Goal: Task Accomplishment & Management: Use online tool/utility

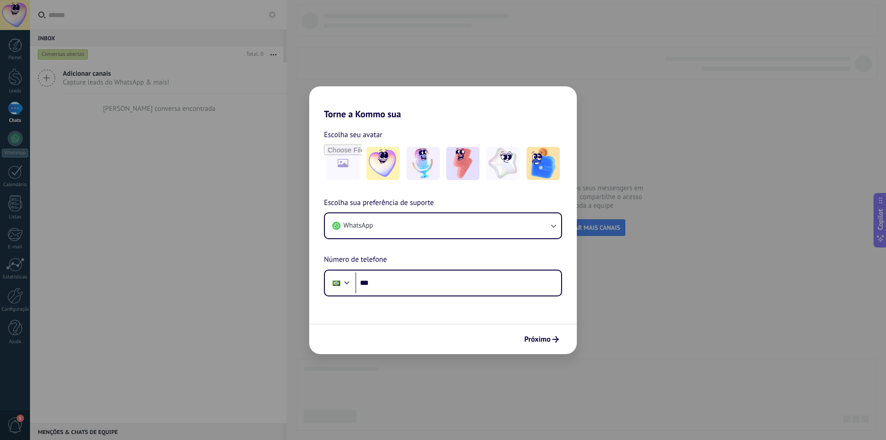
click at [214, 310] on div "Torne a Kommo sua Escolha seu avatar Escolha sua preferência de suporte WhatsAp…" at bounding box center [443, 220] width 886 height 440
click at [382, 286] on input "***" at bounding box center [458, 282] width 206 height 21
paste input "**********"
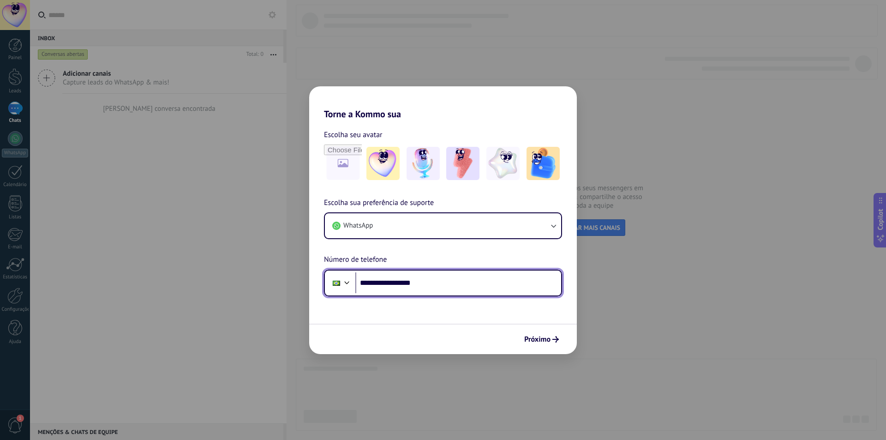
click at [386, 283] on input "**********" at bounding box center [458, 282] width 206 height 21
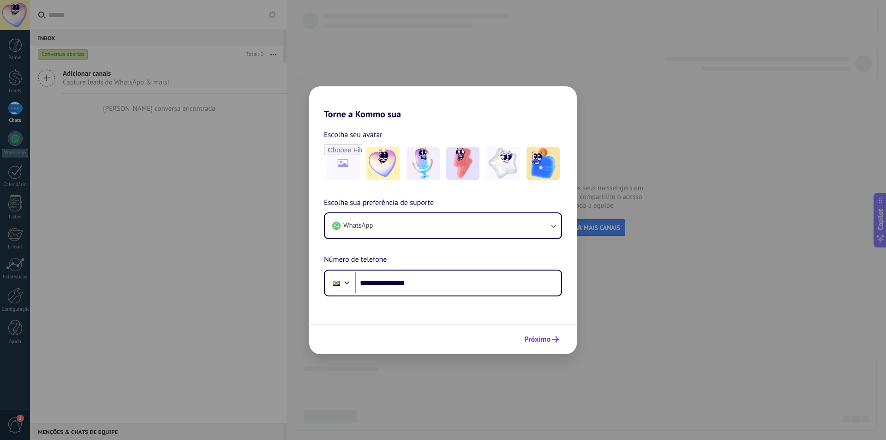
click at [530, 337] on span "Próximo" at bounding box center [537, 339] width 26 height 6
click at [550, 336] on span "Próximo" at bounding box center [537, 339] width 26 height 6
drag, startPoint x: 471, startPoint y: 298, endPoint x: 464, endPoint y: 294, distance: 8.3
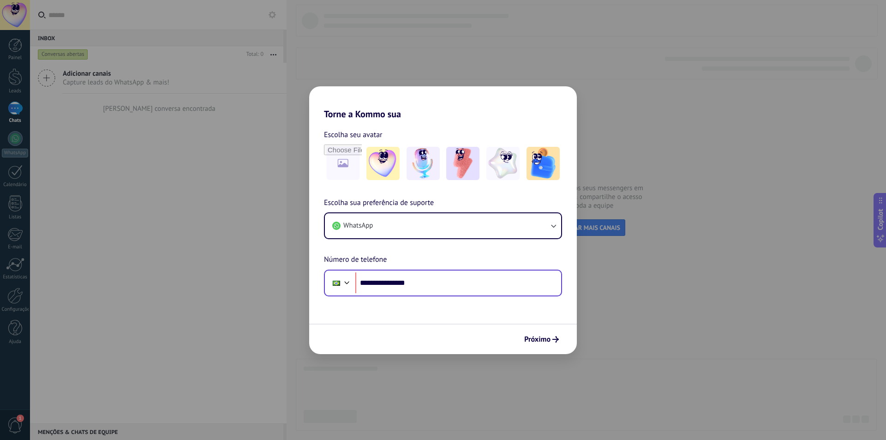
click at [467, 296] on form "**********" at bounding box center [443, 236] width 268 height 234
drag, startPoint x: 463, startPoint y: 283, endPoint x: 371, endPoint y: 293, distance: 92.9
click at [371, 293] on div "**********" at bounding box center [443, 282] width 238 height 27
paste input "**"
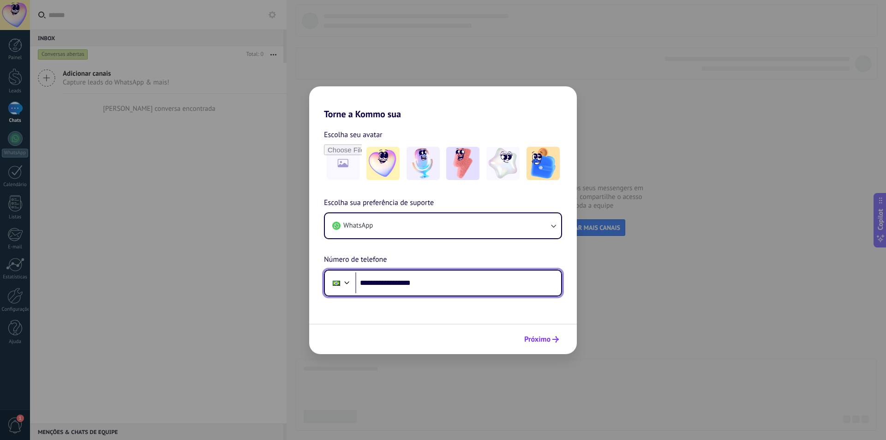
type input "**********"
click at [547, 346] on button "Próximo" at bounding box center [541, 339] width 43 height 16
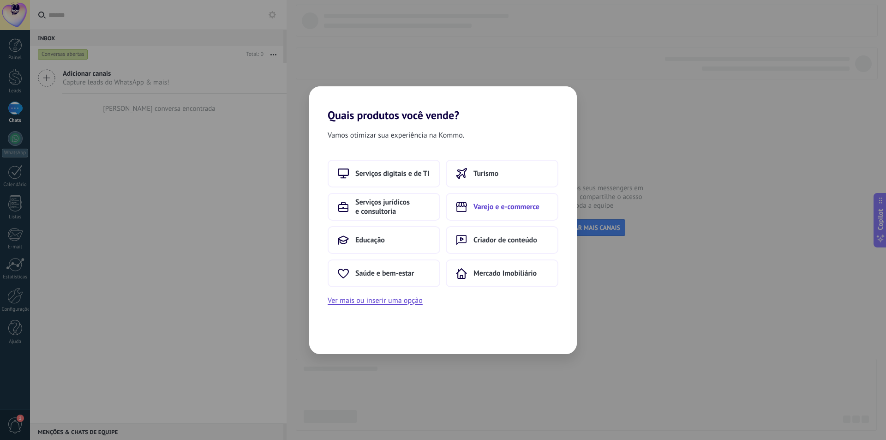
click at [532, 214] on button "Varejo e e-commerce" at bounding box center [502, 207] width 113 height 28
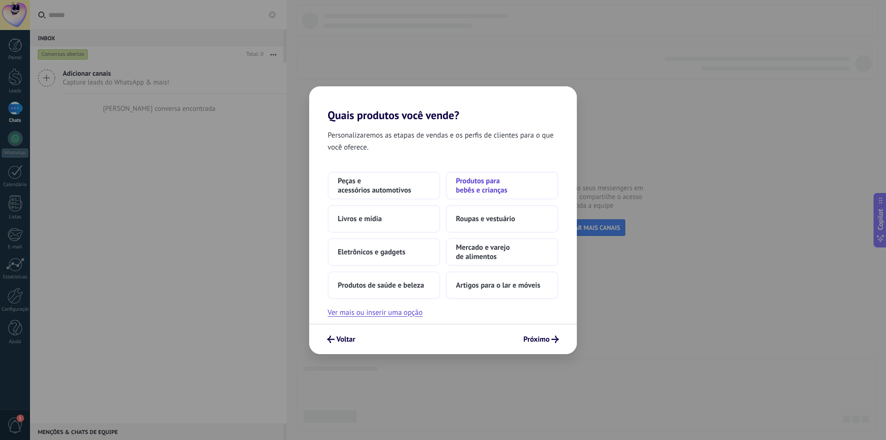
click at [465, 191] on span "Produtos para bebês e crianças" at bounding box center [502, 185] width 92 height 18
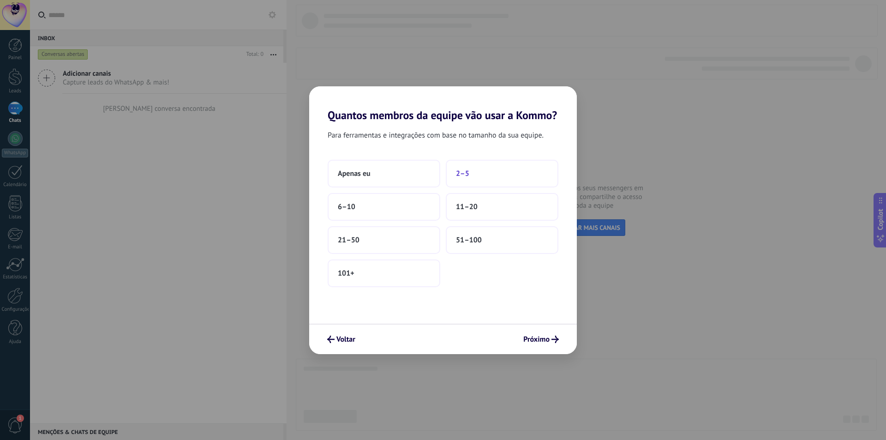
click at [477, 174] on button "2–5" at bounding box center [502, 174] width 113 height 28
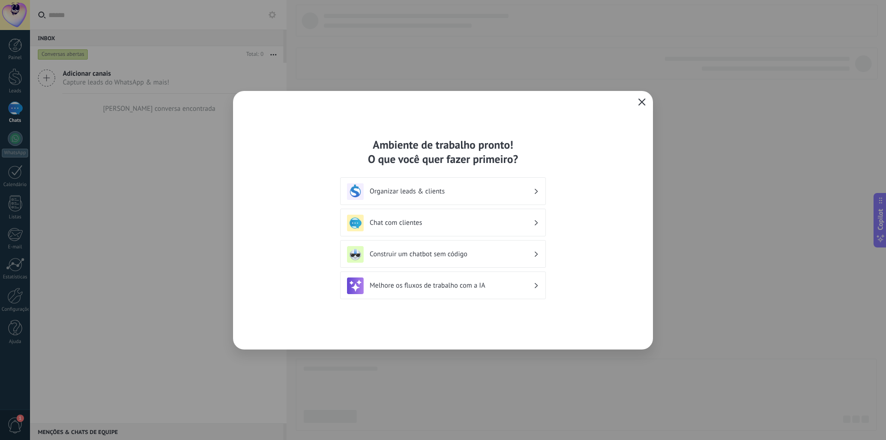
click at [638, 96] on button "button" at bounding box center [642, 102] width 12 height 13
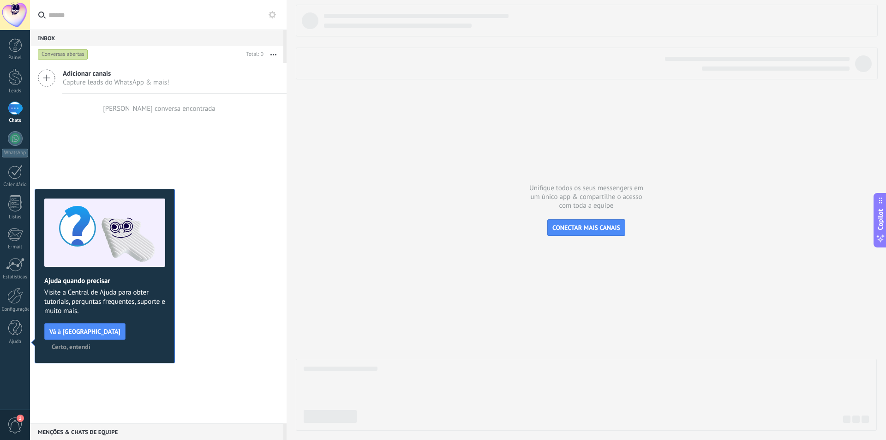
click at [90, 343] on span "Certo, entendi" at bounding box center [71, 346] width 39 height 6
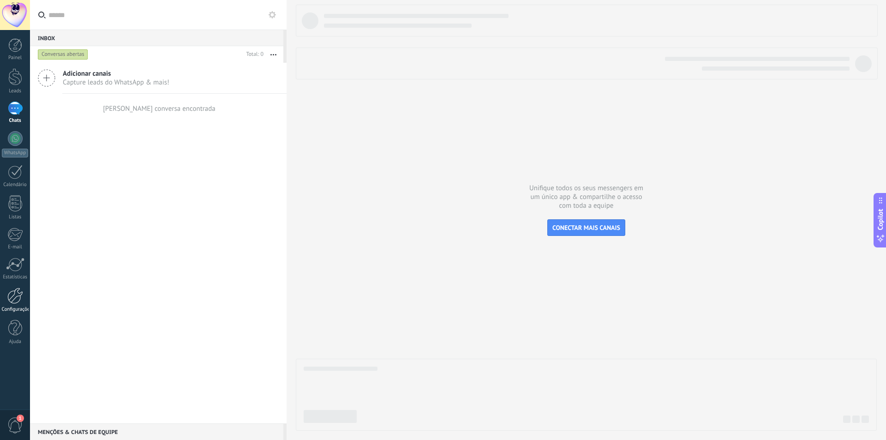
click at [11, 304] on link "Configurações" at bounding box center [15, 299] width 30 height 25
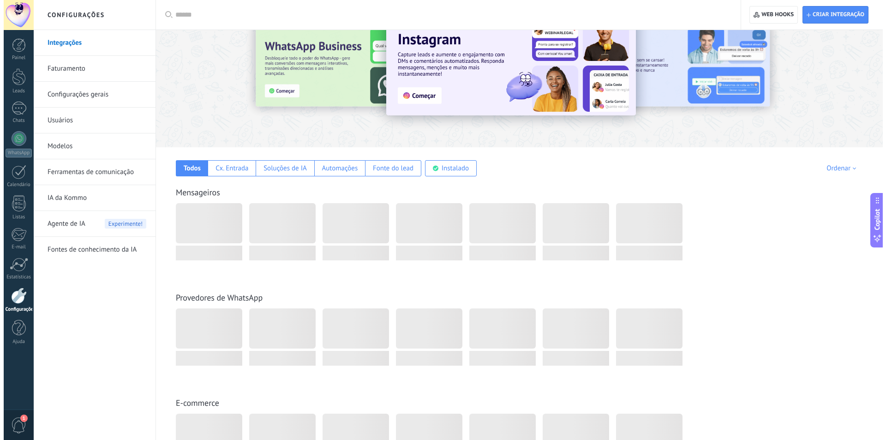
scroll to position [92, 0]
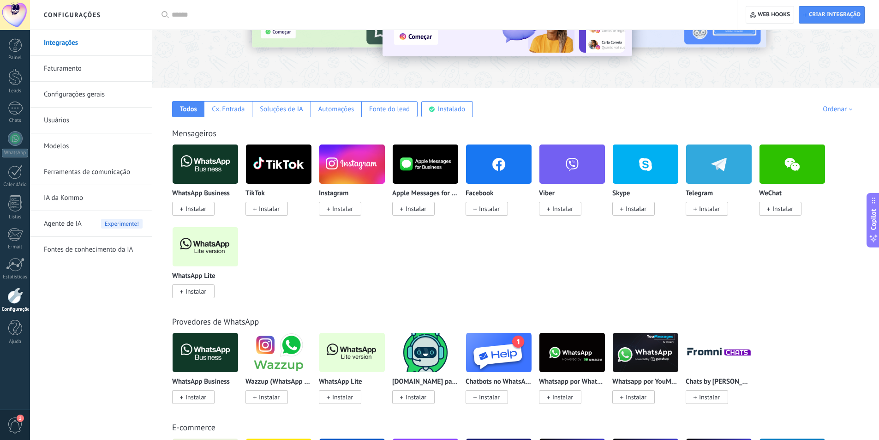
click at [207, 294] on span "Instalar" at bounding box center [193, 291] width 42 height 14
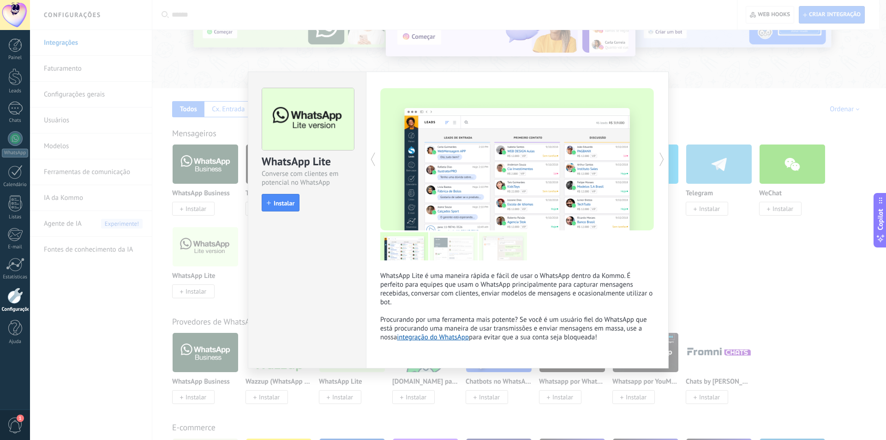
click at [290, 216] on div "WhatsApp Lite Converse com clientes em potencial no WhatsApp install Instalar" at bounding box center [307, 145] width 118 height 147
click at [293, 202] on span "Instalar" at bounding box center [284, 203] width 21 height 6
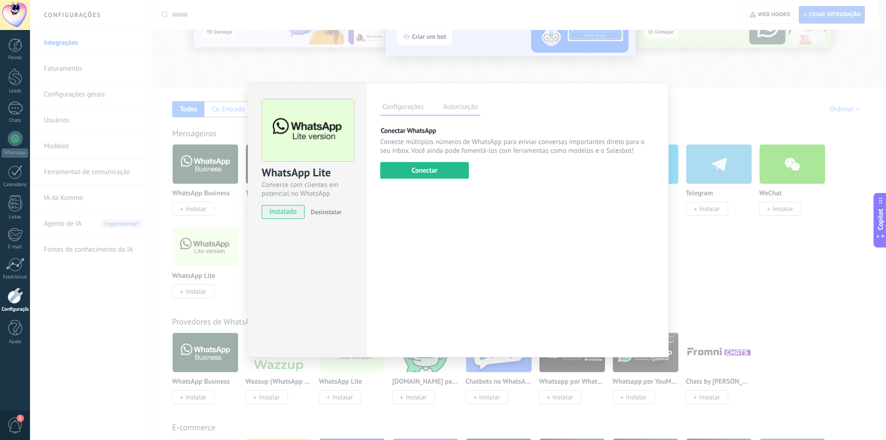
click at [192, 107] on div "WhatsApp Lite Converse com clientes em potencial no WhatsApp instalado Desinsta…" at bounding box center [458, 220] width 856 height 440
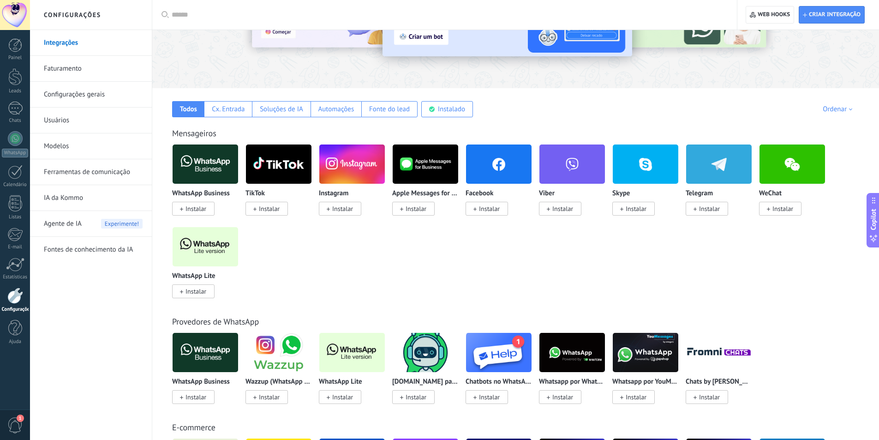
click at [339, 400] on span "Instalar" at bounding box center [342, 397] width 21 height 8
click at [342, 394] on span "Instalar" at bounding box center [342, 397] width 21 height 8
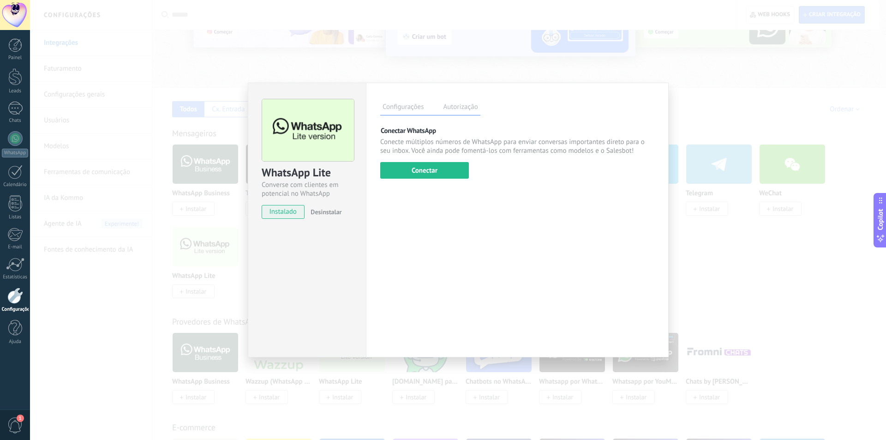
click at [839, 118] on div "WhatsApp Lite Converse com clientes em potencial no WhatsApp instalado Desinsta…" at bounding box center [458, 220] width 856 height 440
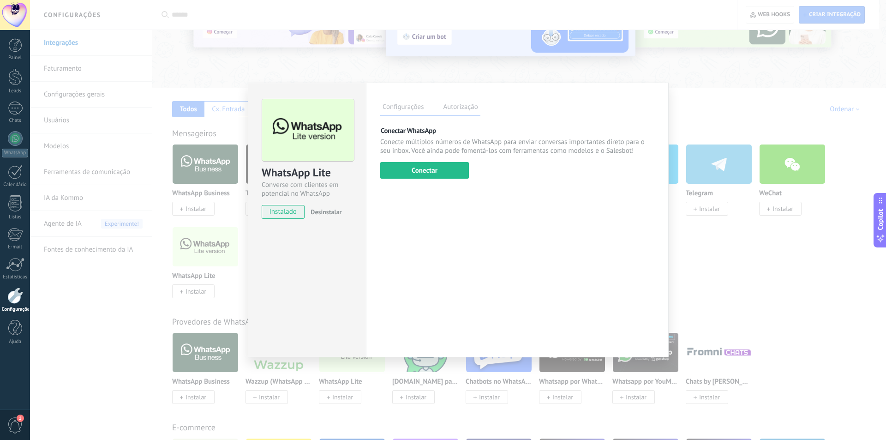
click at [771, 14] on div "WhatsApp Lite Converse com clientes em potencial no WhatsApp instalado Desinsta…" at bounding box center [458, 220] width 856 height 440
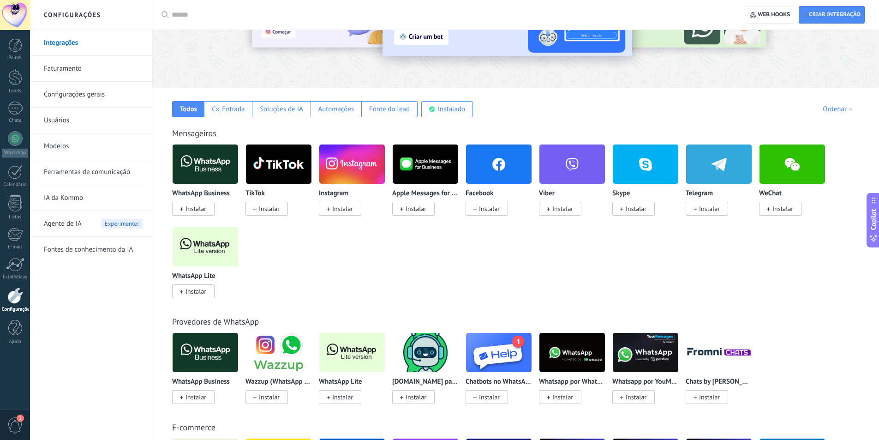
click at [745, 13] on div "Criar integração Web hooks 0" at bounding box center [808, 15] width 142 height 30
click at [757, 12] on span "Web hooks 0" at bounding box center [770, 14] width 40 height 17
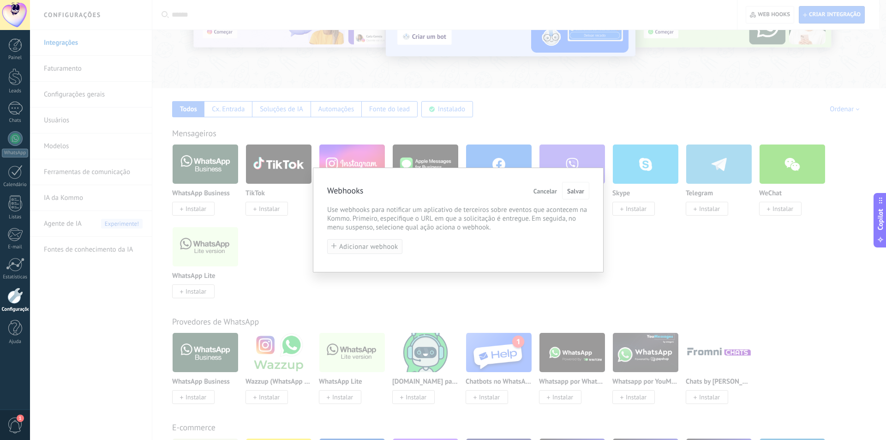
click at [370, 247] on span "Adicionar webhook" at bounding box center [368, 246] width 59 height 7
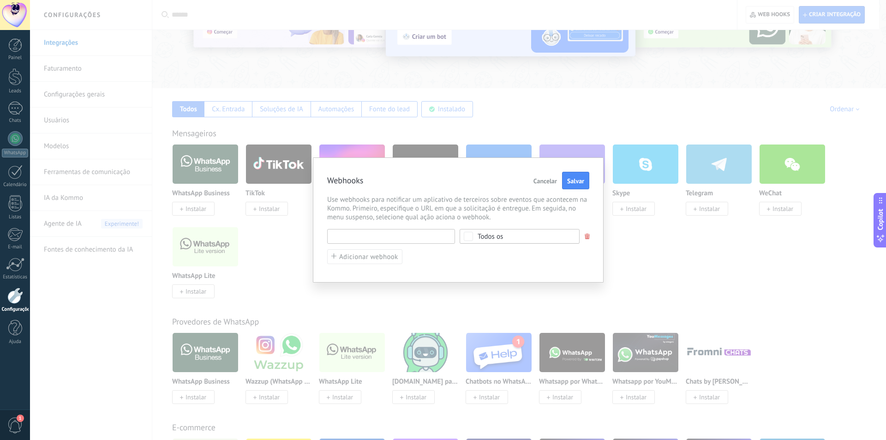
click at [398, 230] on input "text" at bounding box center [391, 236] width 128 height 15
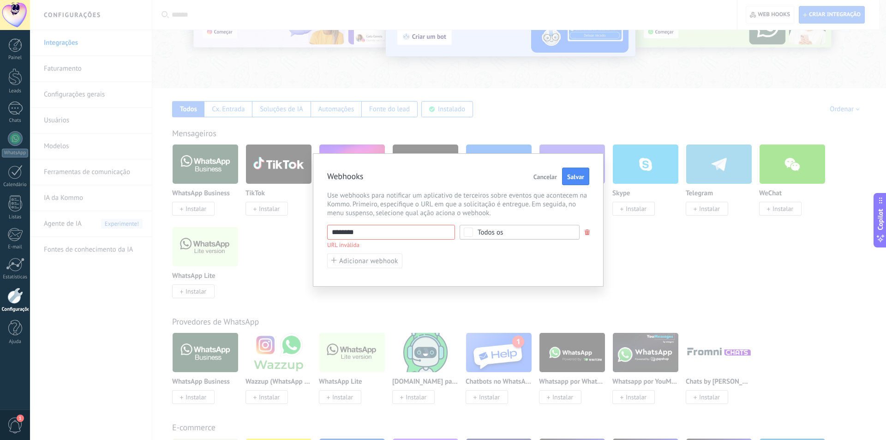
click at [521, 231] on div "Todos os" at bounding box center [519, 232] width 120 height 15
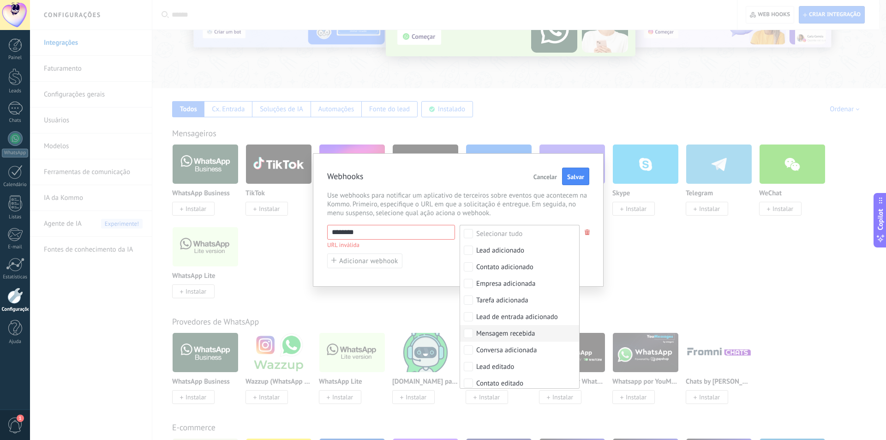
click at [507, 333] on div "Mensagem recebida" at bounding box center [505, 333] width 59 height 9
click at [456, 197] on span "Use webhooks para notificar um aplicativo de terceiros sobre eventos que aconte…" at bounding box center [458, 204] width 262 height 26
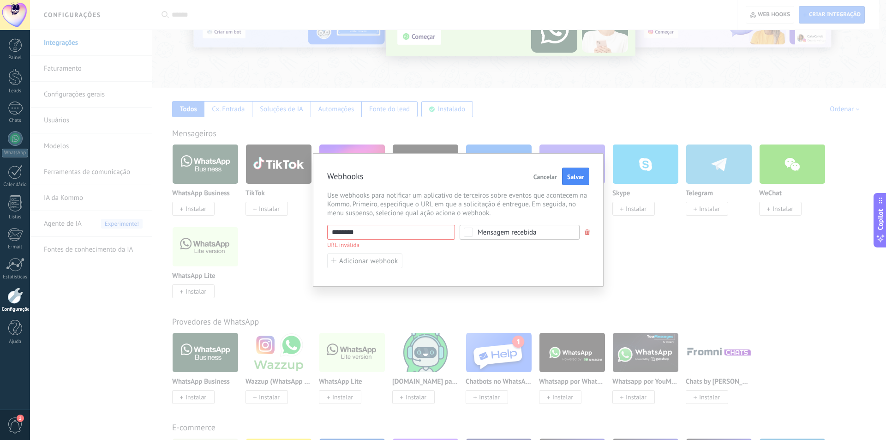
drag, startPoint x: 355, startPoint y: 233, endPoint x: 368, endPoint y: 233, distance: 12.9
click at [355, 233] on input "********" at bounding box center [391, 232] width 128 height 15
drag, startPoint x: 319, startPoint y: 229, endPoint x: 173, endPoint y: 217, distance: 145.8
click at [208, 221] on div "Webhooks Cancelar Salvar Use webhooks para notificar um aplicativo de terceiros…" at bounding box center [458, 220] width 856 height 440
paste input "**********"
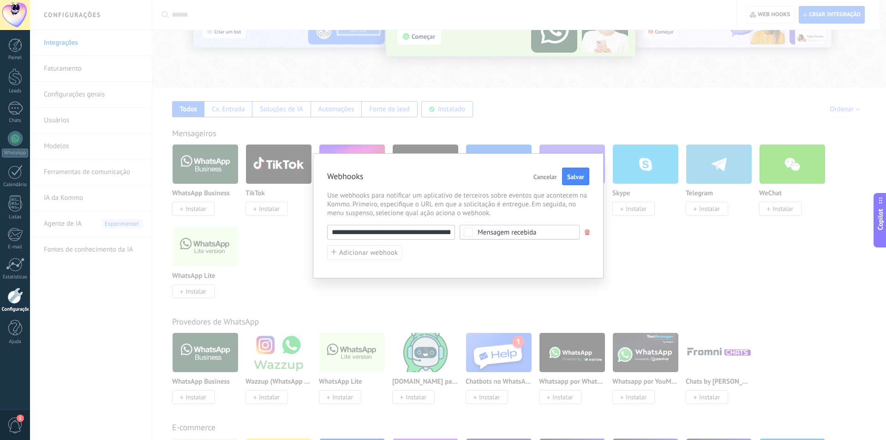
scroll to position [0, 52]
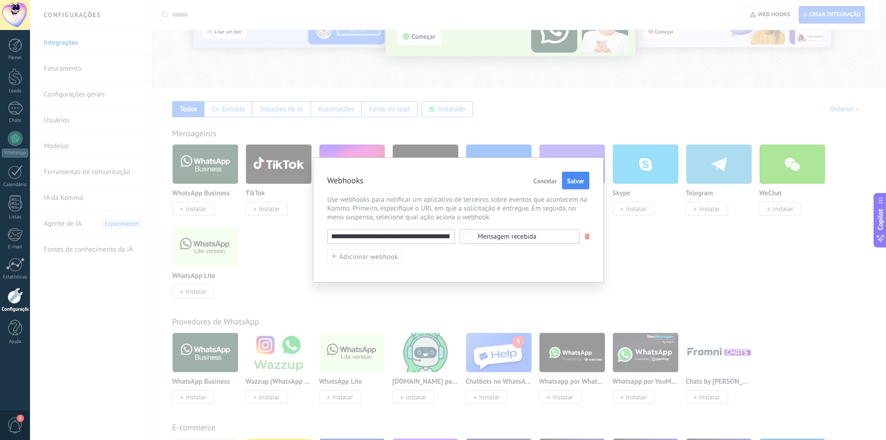
click at [407, 240] on input "**********" at bounding box center [391, 236] width 128 height 15
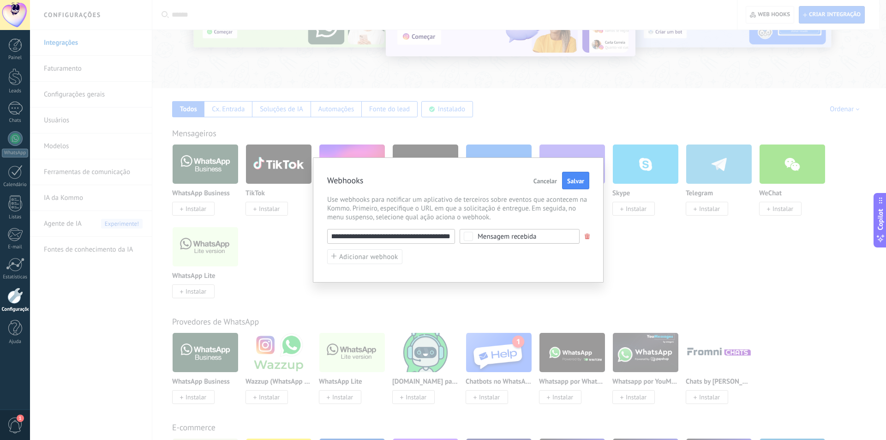
scroll to position [0, 0]
drag, startPoint x: 415, startPoint y: 237, endPoint x: 264, endPoint y: 193, distance: 157.1
click at [264, 193] on div "**********" at bounding box center [458, 220] width 856 height 440
type input "**********"
click at [432, 203] on span "Use webhooks para notificar um aplicativo de terceiros sobre eventos que aconte…" at bounding box center [458, 208] width 262 height 26
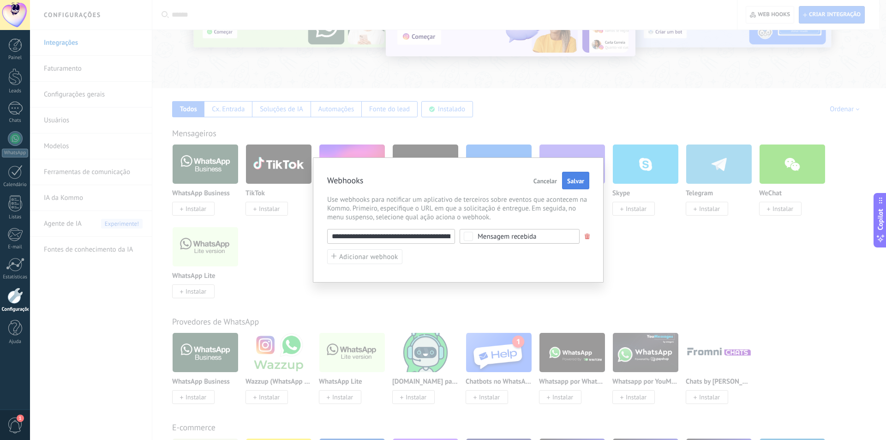
click at [582, 183] on span "Salvar" at bounding box center [575, 181] width 17 height 6
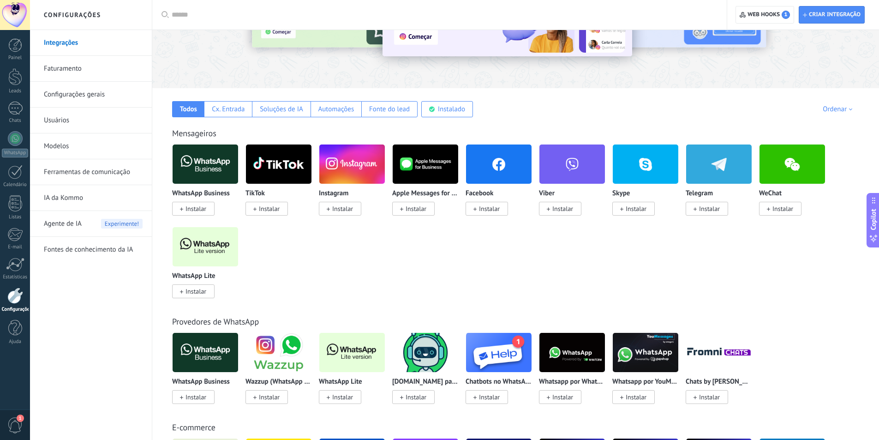
click at [828, 3] on div "Criar integração Web hooks 1" at bounding box center [803, 15] width 152 height 30
click at [828, 9] on span "Criar integração" at bounding box center [832, 14] width 58 height 17
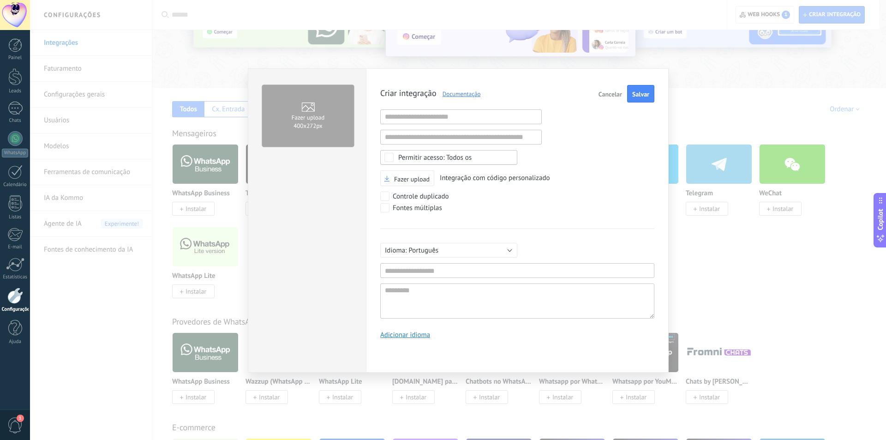
scroll to position [9, 0]
drag, startPoint x: 644, startPoint y: 103, endPoint x: 644, endPoint y: 98, distance: 5.1
click at [644, 100] on div "Criar integração Documentação Cancelar Salvar URL inválida URL inválida Selecio…" at bounding box center [517, 215] width 274 height 261
click at [644, 95] on span "Salvar" at bounding box center [640, 94] width 17 height 6
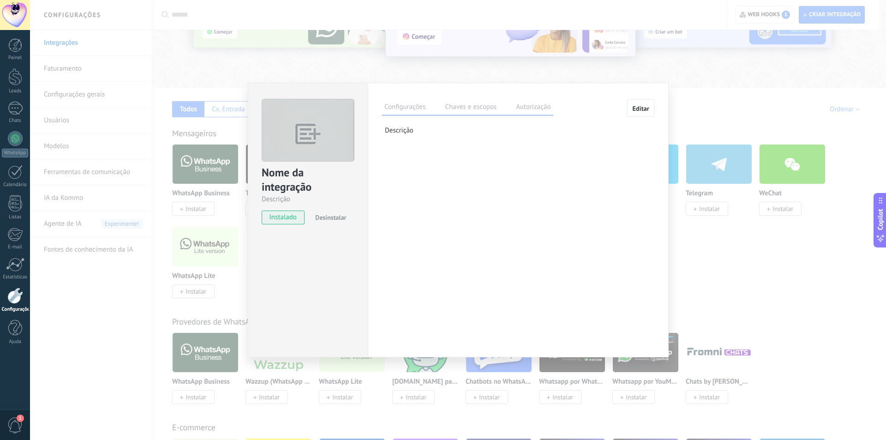
click at [478, 103] on label "Chaves e escopos" at bounding box center [470, 107] width 56 height 13
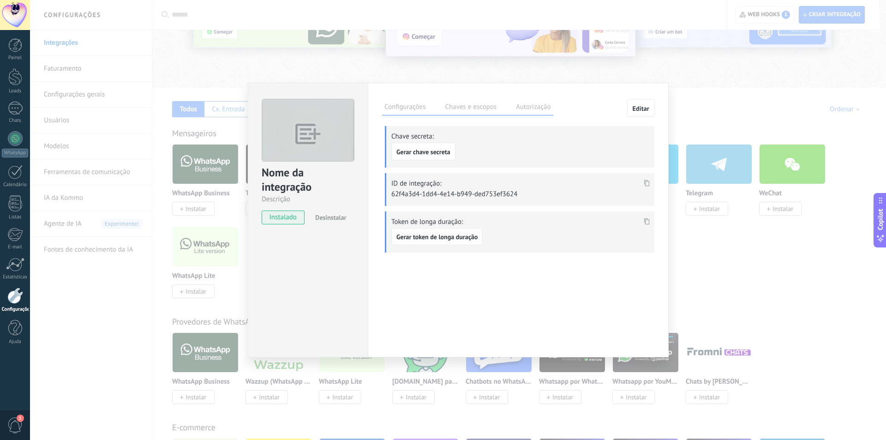
click at [481, 237] on button "Gerar token de longa duração" at bounding box center [436, 237] width 91 height 18
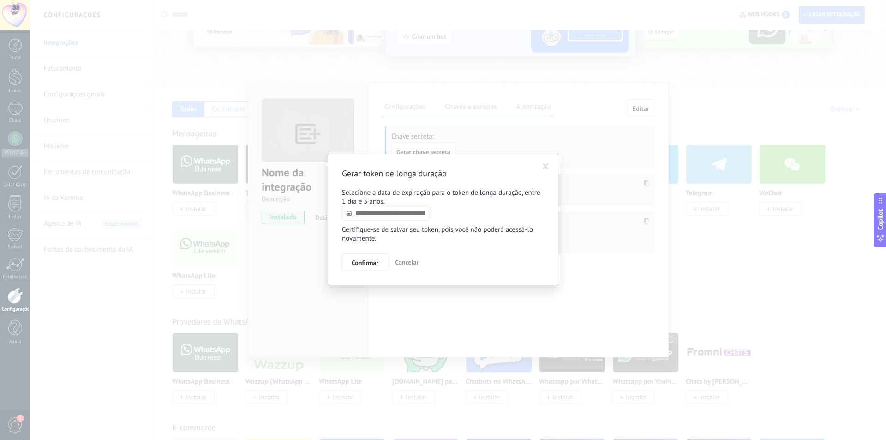
click at [416, 210] on input "text" at bounding box center [385, 213] width 87 height 15
click at [440, 231] on link at bounding box center [440, 229] width 5 height 5
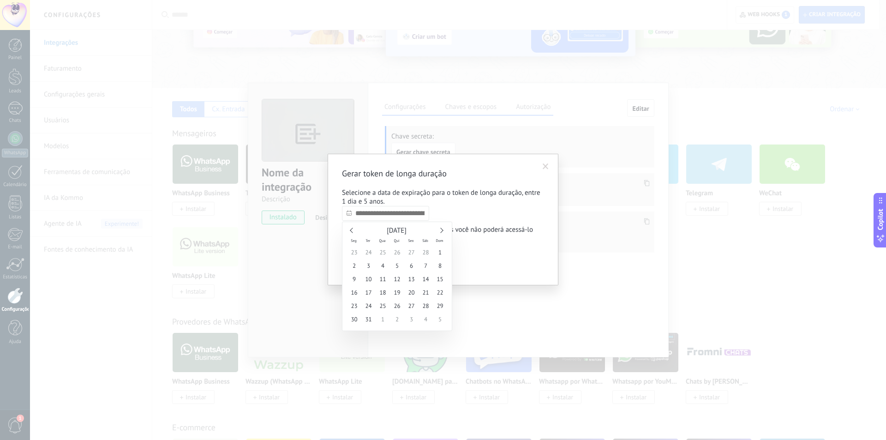
click at [440, 231] on link at bounding box center [440, 229] width 5 height 5
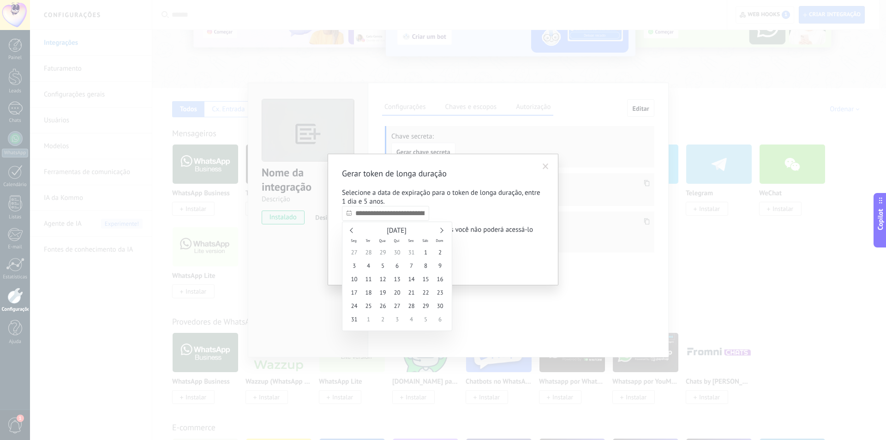
click at [440, 231] on link at bounding box center [440, 229] width 5 height 5
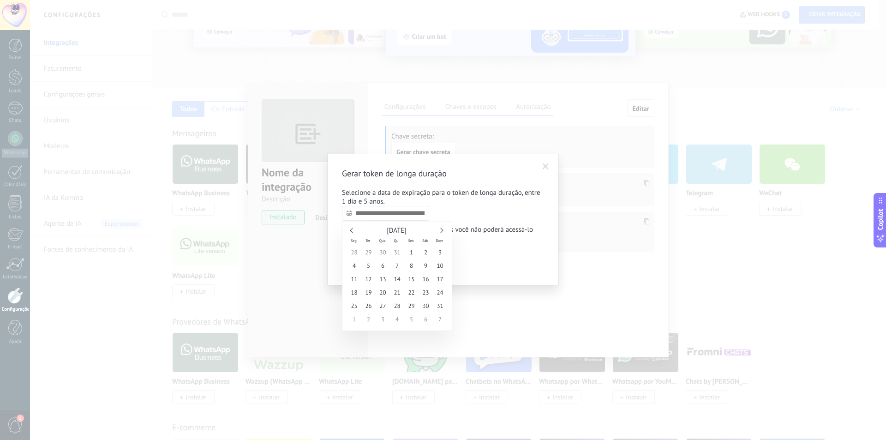
click at [440, 231] on link at bounding box center [440, 229] width 5 height 5
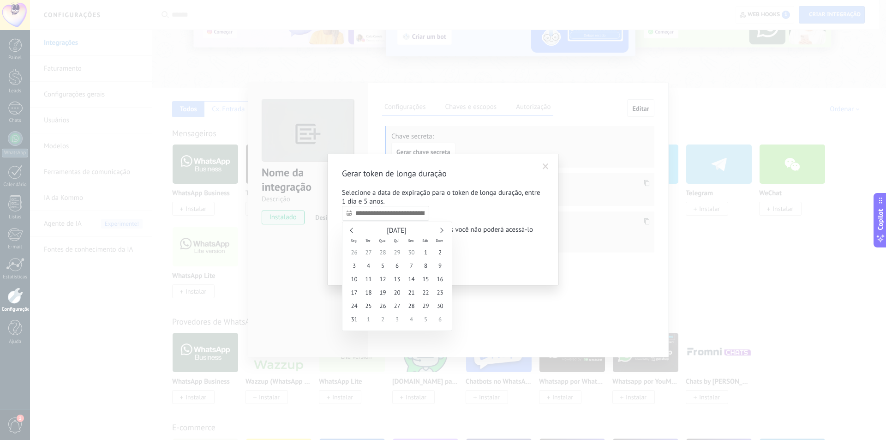
click at [440, 231] on link at bounding box center [440, 229] width 5 height 5
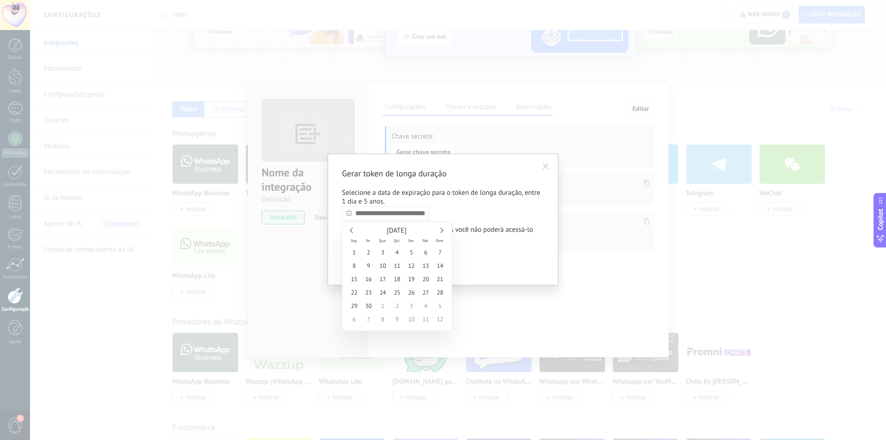
click at [440, 231] on link at bounding box center [440, 229] width 5 height 5
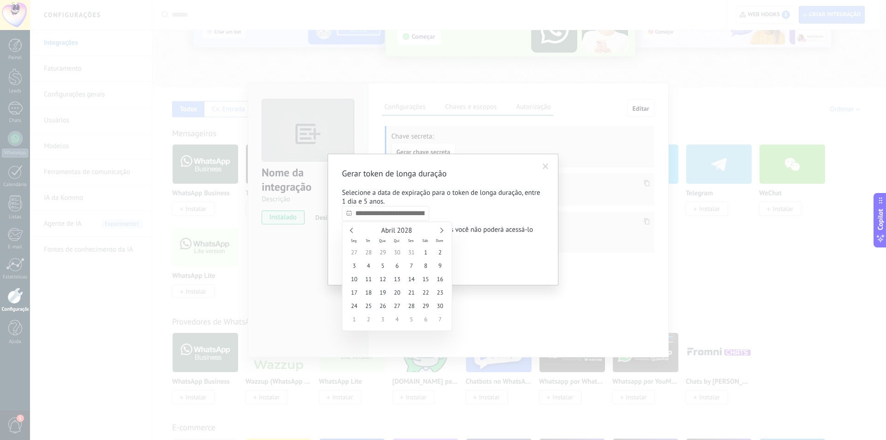
click at [440, 231] on link at bounding box center [440, 229] width 5 height 5
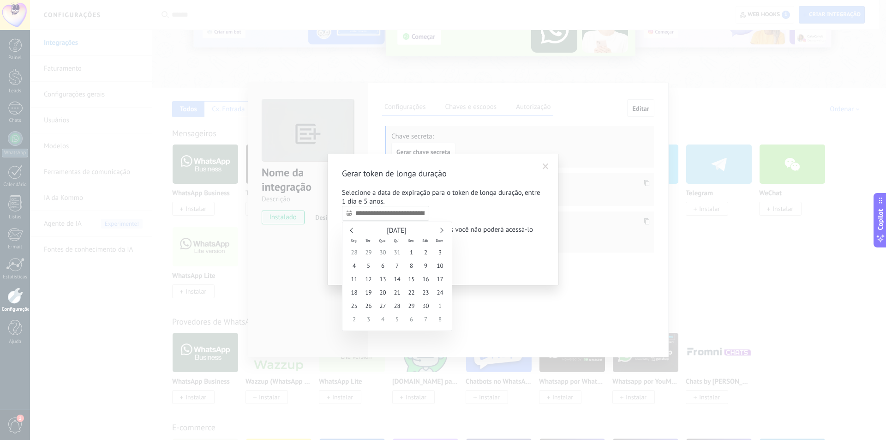
click at [440, 231] on link at bounding box center [440, 229] width 5 height 5
click at [442, 233] on div "[DATE]" at bounding box center [397, 230] width 100 height 8
click at [440, 233] on div "[DATE]" at bounding box center [397, 230] width 100 height 8
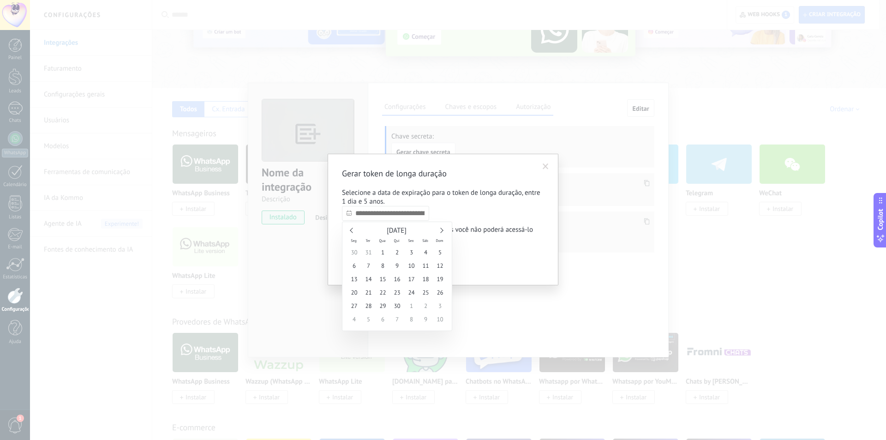
click at [441, 228] on link at bounding box center [440, 229] width 5 height 5
click at [444, 232] on div "[DATE]" at bounding box center [397, 230] width 100 height 8
click at [441, 229] on link at bounding box center [440, 229] width 5 height 5
type input "**********"
click at [348, 248] on span "1" at bounding box center [354, 251] width 14 height 13
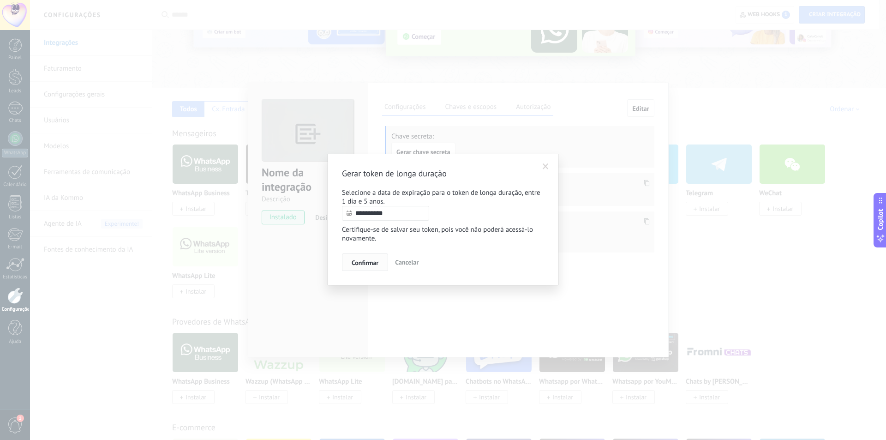
click at [369, 265] on span "Confirmar" at bounding box center [365, 262] width 27 height 6
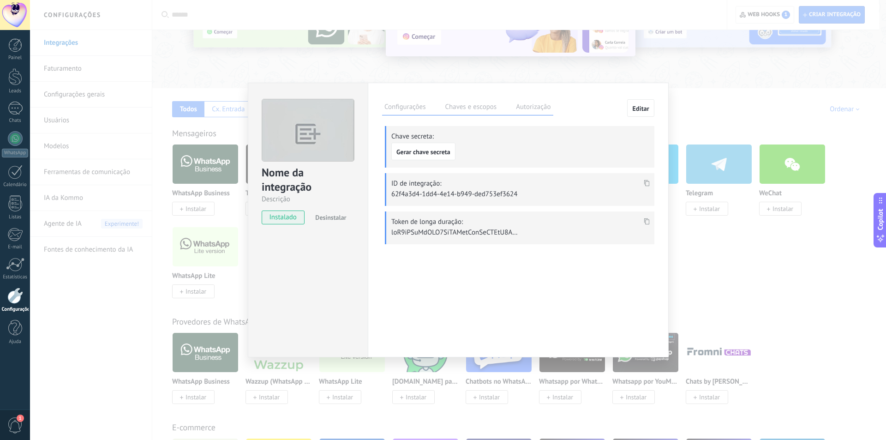
click at [645, 222] on icon at bounding box center [647, 221] width 6 height 6
click at [646, 219] on use at bounding box center [647, 221] width 6 height 6
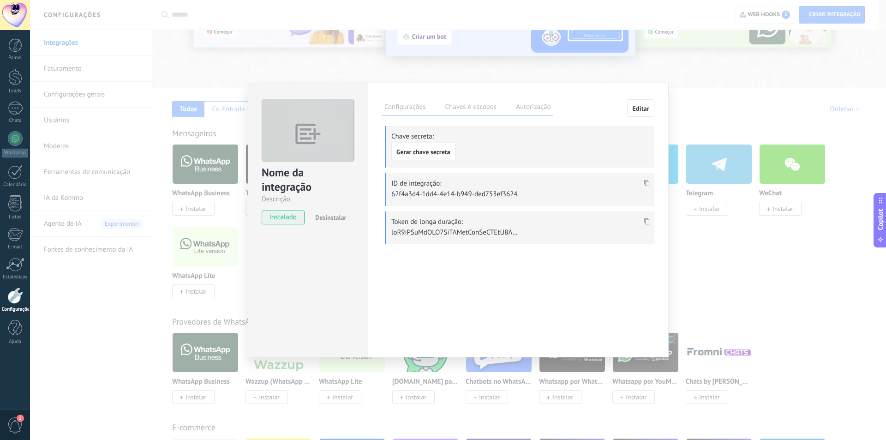
click at [599, 61] on div "Nome da integração Descrição instalado Desinstalar Configurações Chaves e escop…" at bounding box center [458, 220] width 856 height 440
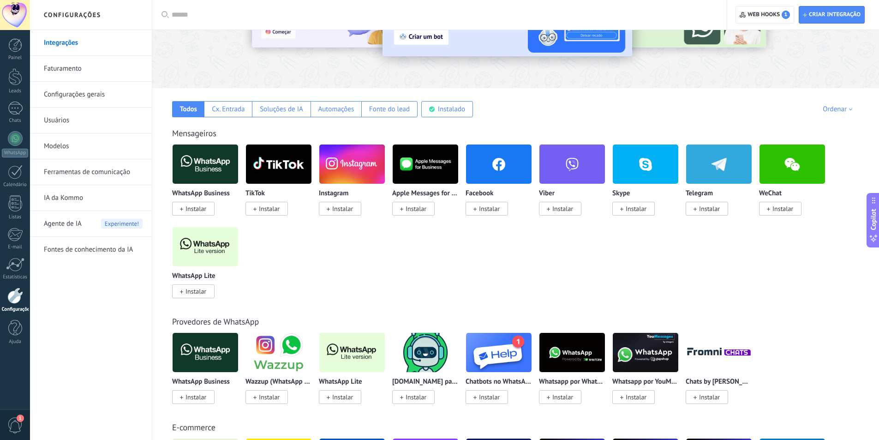
click at [216, 272] on div "WhatsApp Lite" at bounding box center [205, 276] width 66 height 8
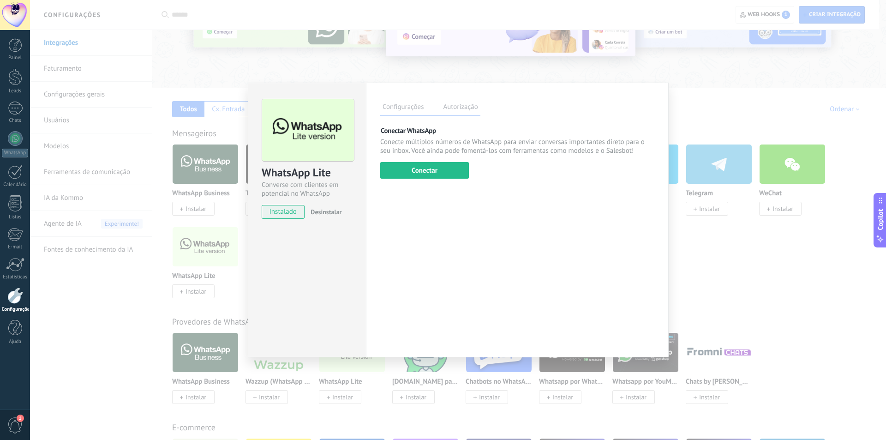
click at [453, 185] on div "Configurações Autorização Esta aba registra os usuários que permitiram acesso à…" at bounding box center [517, 220] width 303 height 274
click at [452, 172] on button "Conectar" at bounding box center [424, 170] width 89 height 17
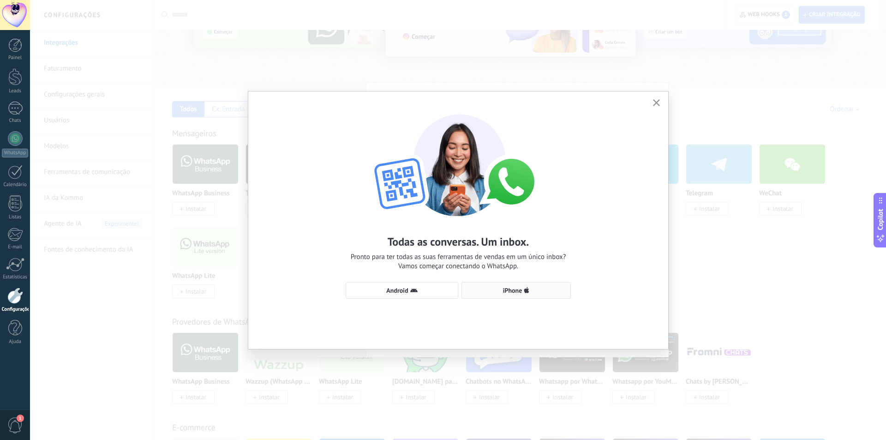
click at [486, 288] on span "iPhone" at bounding box center [515, 289] width 99 height 7
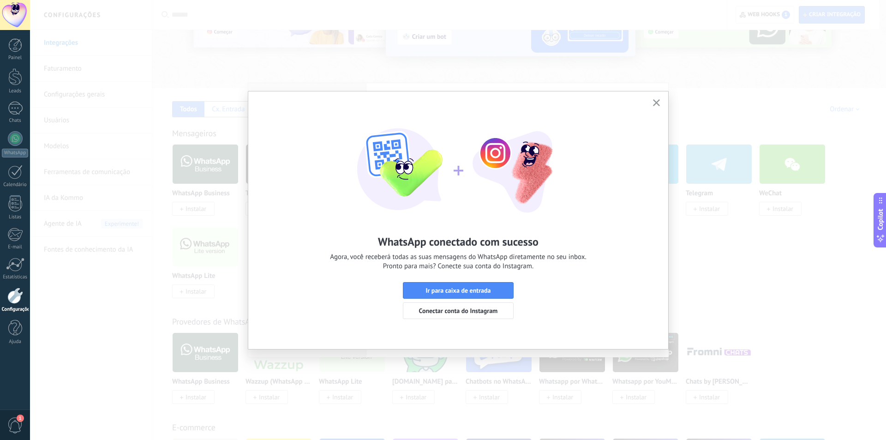
click at [657, 106] on icon "button" at bounding box center [656, 102] width 7 height 7
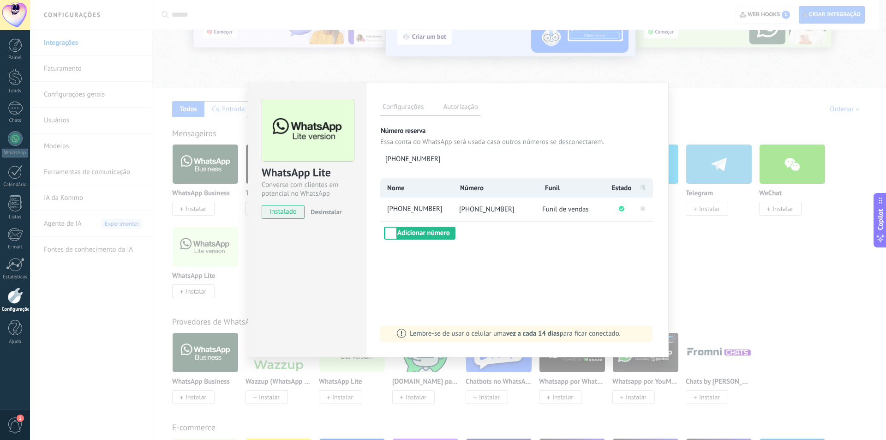
click at [433, 68] on div "WhatsApp Lite Converse com clientes em potencial no WhatsApp instalado Desinsta…" at bounding box center [458, 220] width 856 height 440
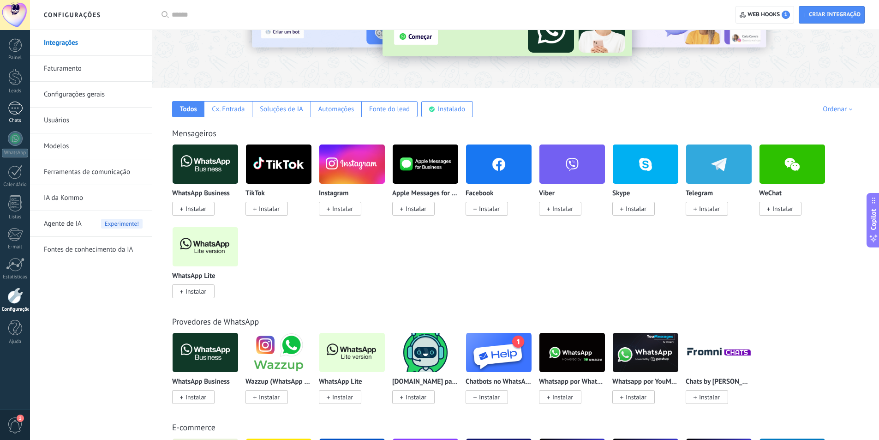
click at [3, 107] on link "Chats" at bounding box center [15, 112] width 30 height 22
